Goal: Transaction & Acquisition: Purchase product/service

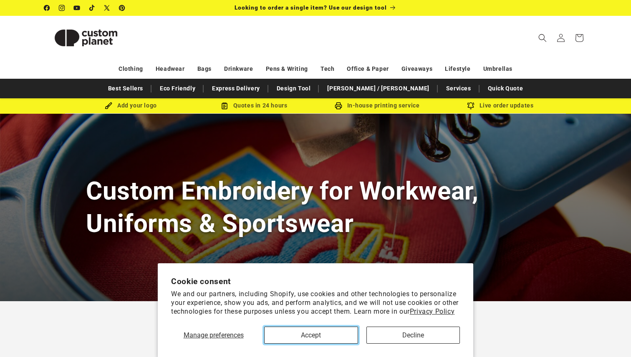
click at [322, 336] on button "Accept" at bounding box center [311, 335] width 94 height 17
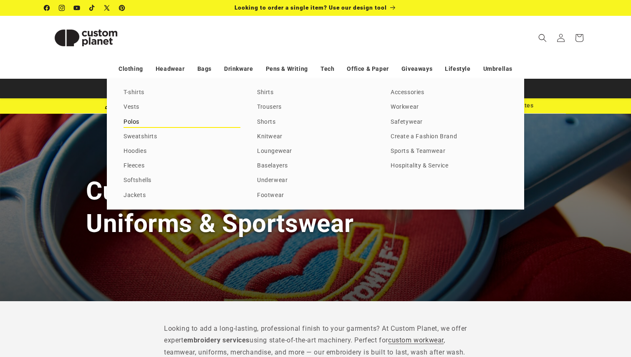
click at [132, 123] on link "Polos" at bounding box center [181, 122] width 117 height 11
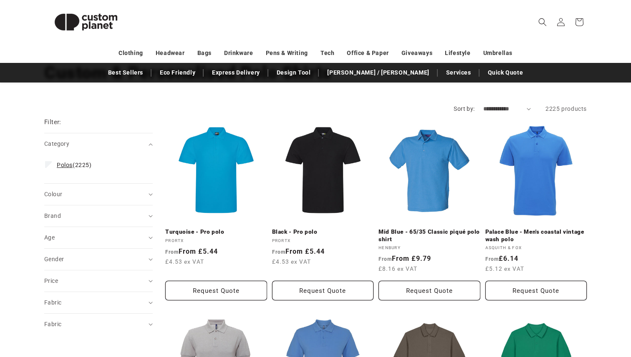
scroll to position [65, 0]
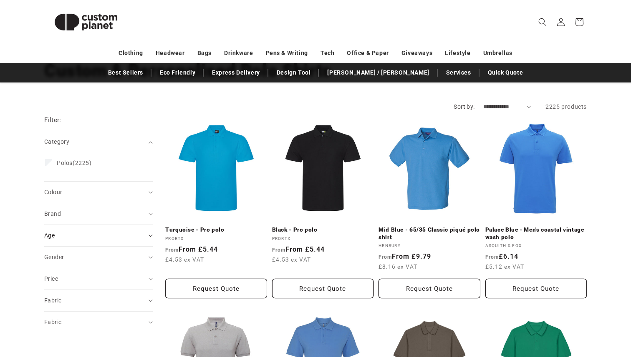
click at [94, 237] on div "Age (0)" at bounding box center [94, 235] width 101 height 9
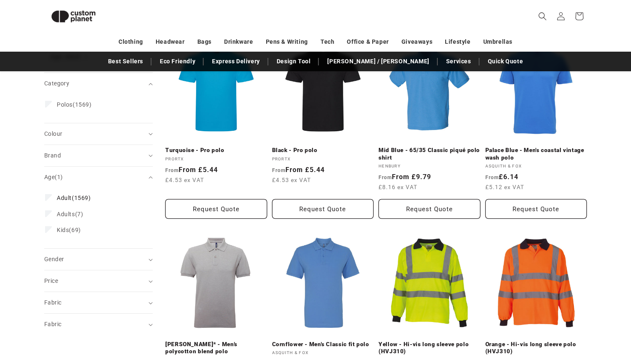
scroll to position [125, 0]
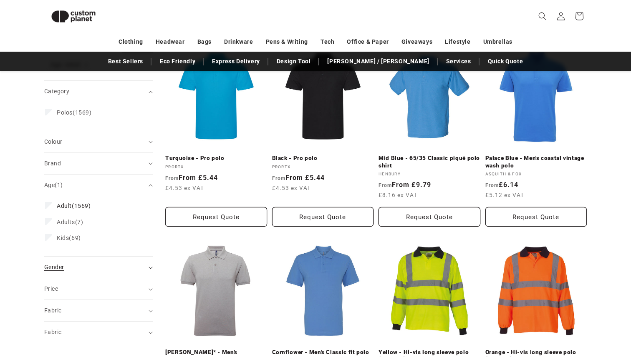
click at [87, 264] on div "Gender (0)" at bounding box center [94, 267] width 101 height 9
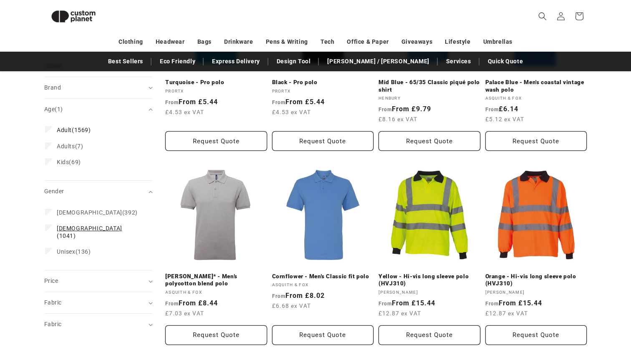
scroll to position [205, 0]
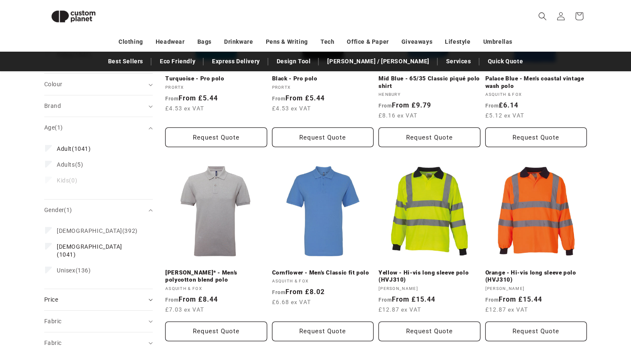
click at [80, 296] on div "Price" at bounding box center [94, 300] width 101 height 9
click at [83, 293] on summary "Price" at bounding box center [98, 299] width 108 height 21
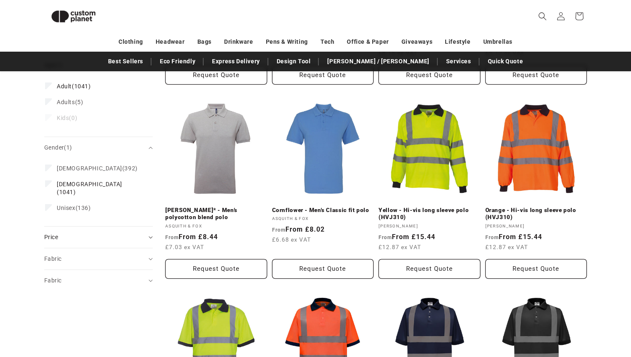
scroll to position [270, 0]
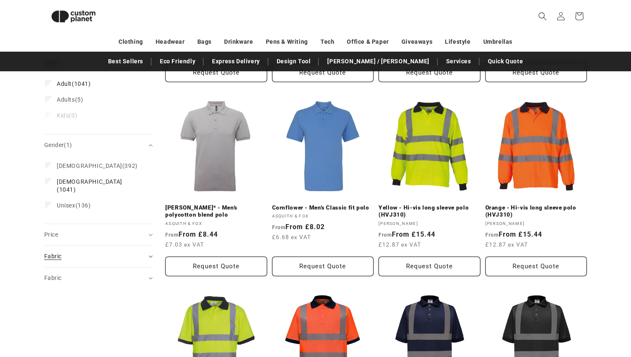
click at [84, 252] on div "Fabric (0)" at bounding box center [94, 256] width 101 height 9
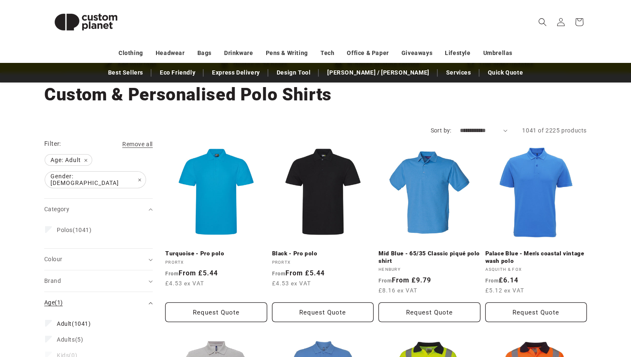
scroll to position [15, 0]
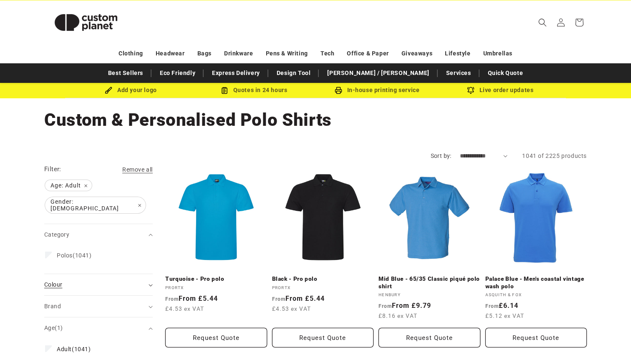
click at [99, 283] on div "Colour (0)" at bounding box center [94, 285] width 101 height 9
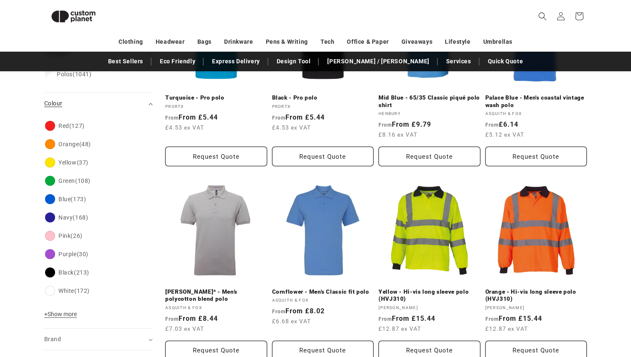
scroll to position [189, 0]
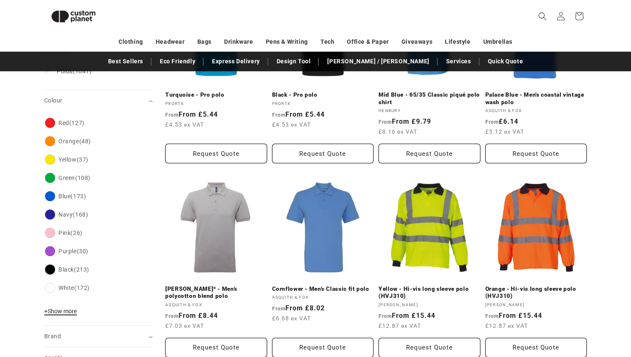
click at [65, 310] on button "+ Show more - Show less" at bounding box center [61, 314] width 35 height 12
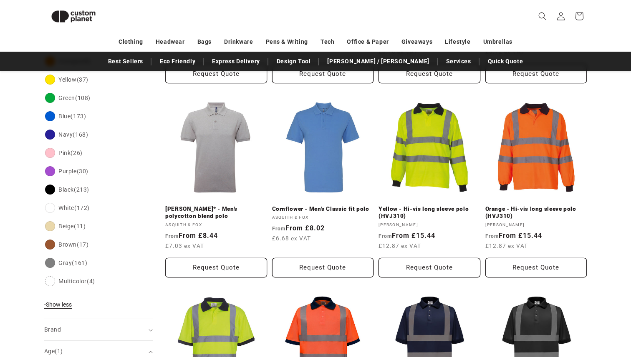
scroll to position [273, 0]
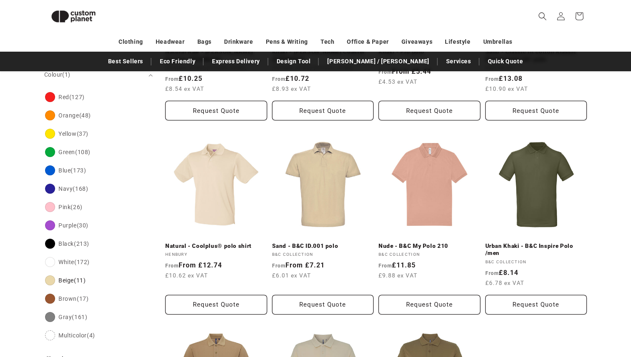
scroll to position [233, 0]
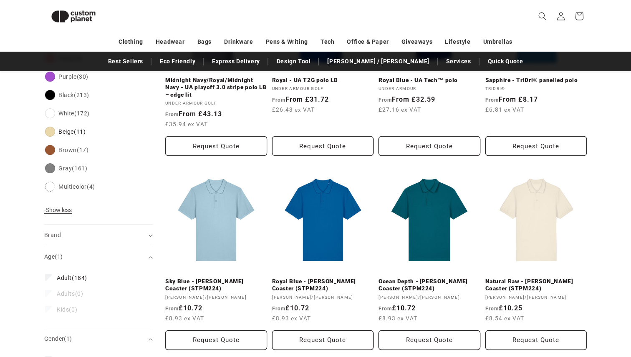
scroll to position [399, 0]
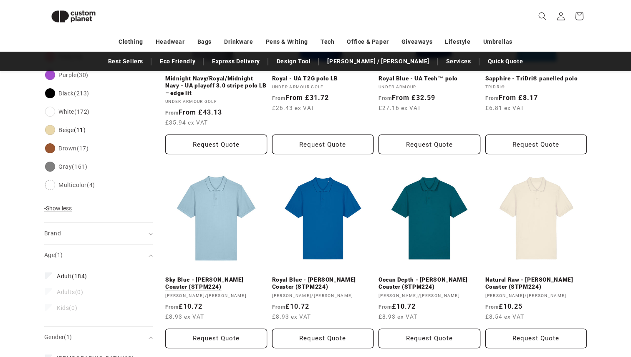
click at [230, 277] on link "Sky Blue - Stanley Coaster (STPM224)" at bounding box center [216, 284] width 102 height 15
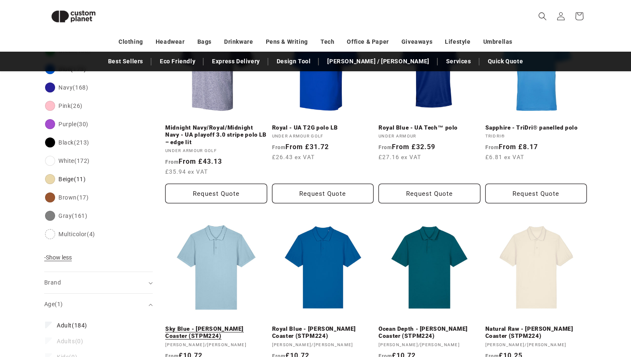
scroll to position [177, 0]
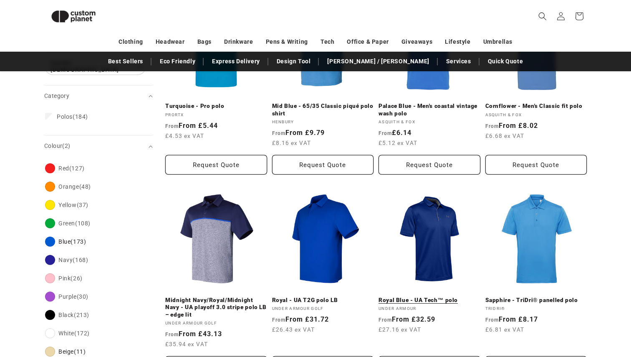
click at [420, 297] on link "Royal Blue - UA Tech™ polo" at bounding box center [429, 301] width 102 height 8
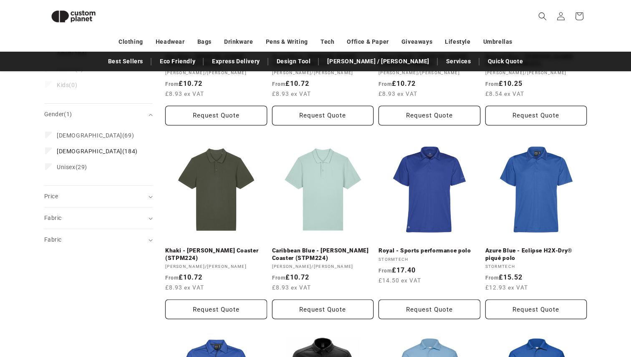
scroll to position [660, 0]
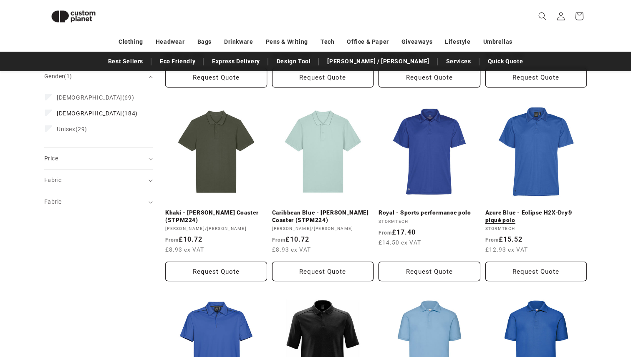
click at [533, 209] on link "Azure Blue - Eclipse H2X-Dry® piqué polo" at bounding box center [536, 216] width 102 height 15
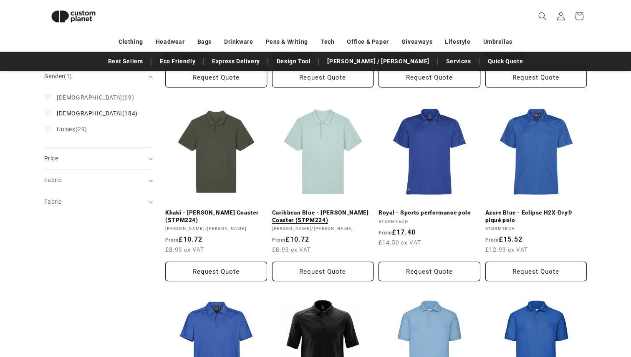
click at [326, 209] on link "Caribbean Blue - Stanley Coaster (STPM224)" at bounding box center [323, 216] width 102 height 15
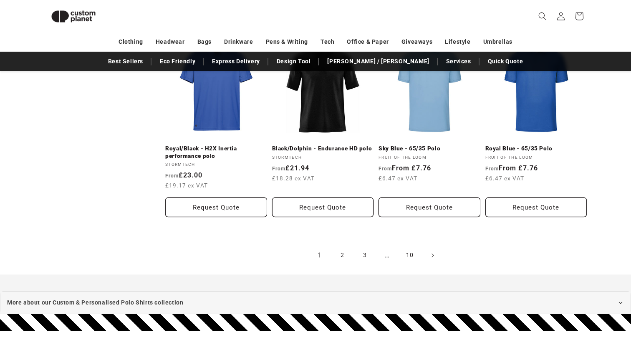
scroll to position [921, 0]
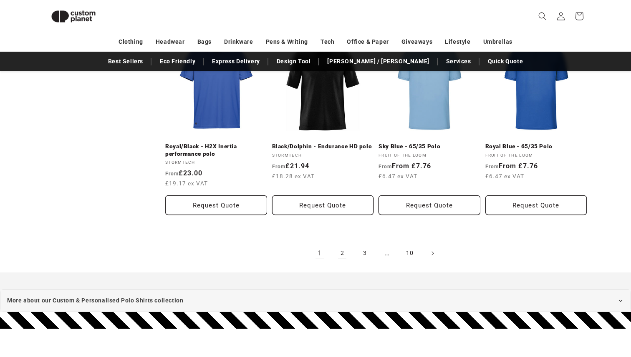
click at [344, 251] on link "2" at bounding box center [342, 253] width 18 height 18
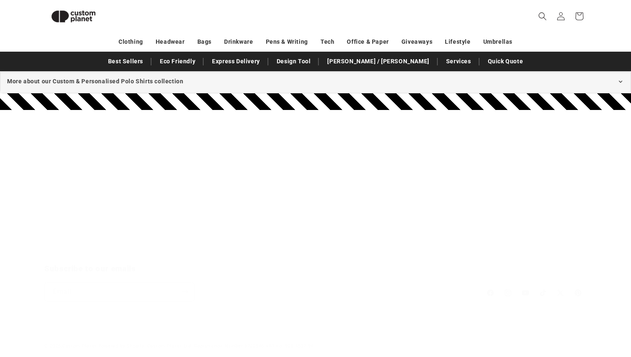
scroll to position [233, 0]
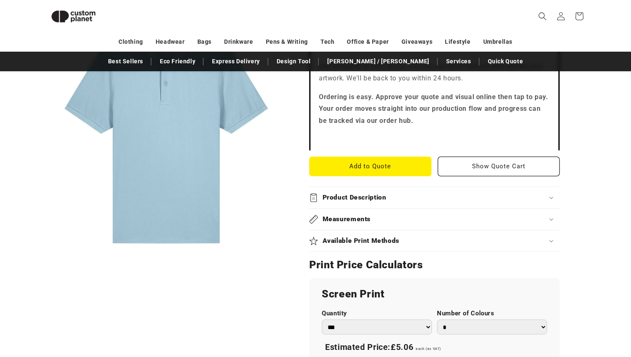
scroll to position [274, 0]
click at [351, 199] on h2 "Product Description" at bounding box center [354, 197] width 64 height 9
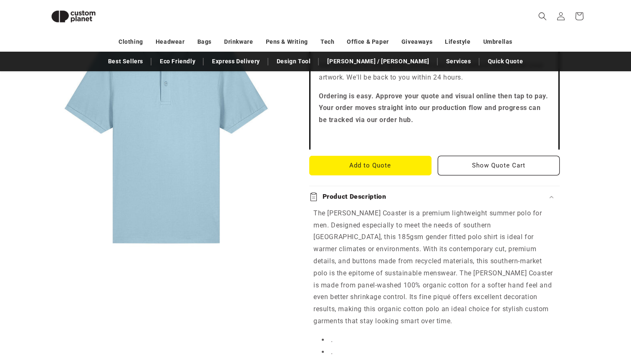
click at [351, 199] on h2 "Product Description" at bounding box center [354, 197] width 64 height 9
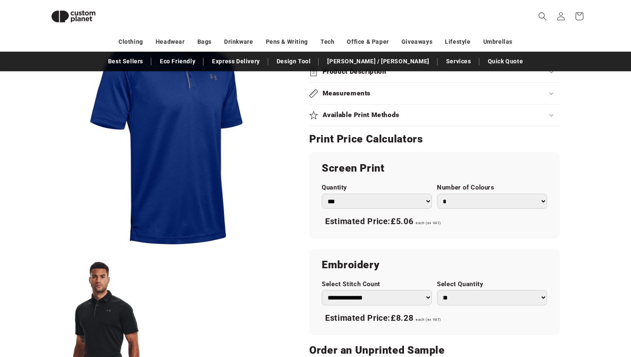
scroll to position [378, 0]
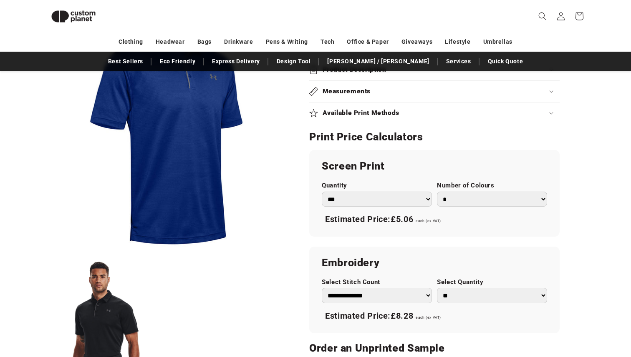
click at [375, 115] on h2 "Available Print Methods" at bounding box center [360, 113] width 77 height 9
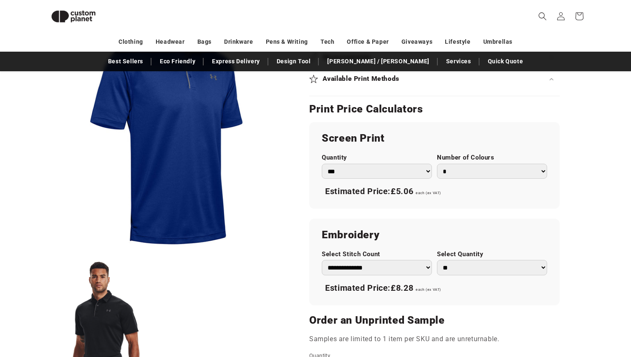
scroll to position [415, 0]
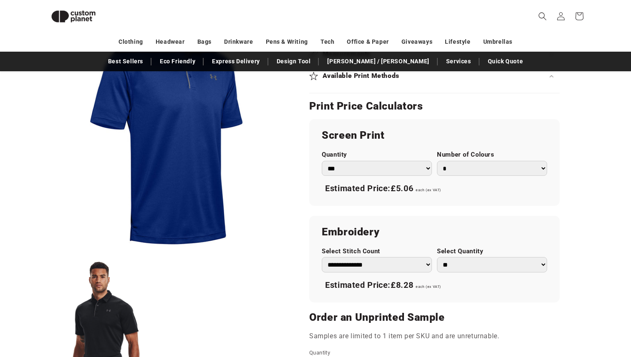
click at [360, 269] on select "**********" at bounding box center [377, 264] width 110 height 15
click at [322, 257] on select "**********" at bounding box center [377, 264] width 110 height 15
click at [454, 268] on select "** ** *** *** *** **** **** ****" at bounding box center [492, 264] width 110 height 15
select select "*"
click at [437, 257] on select "** ** *** *** *** **** **** ****" at bounding box center [492, 264] width 110 height 15
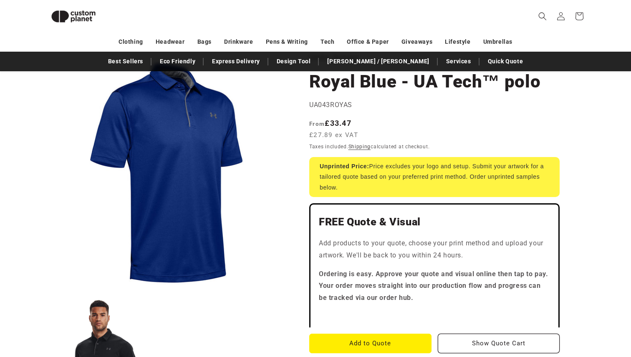
scroll to position [0, 0]
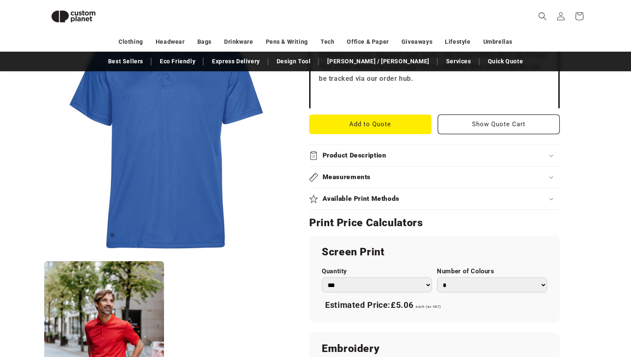
scroll to position [317, 0]
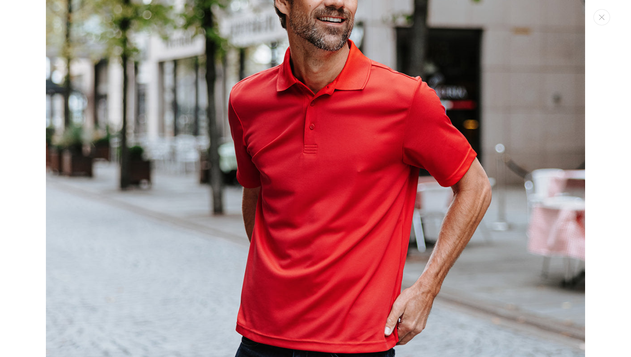
scroll to position [752, 0]
